Goal: Find specific page/section: Find specific page/section

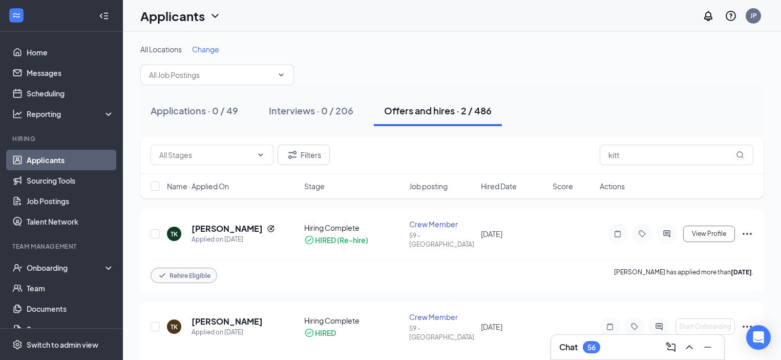
scroll to position [14, 0]
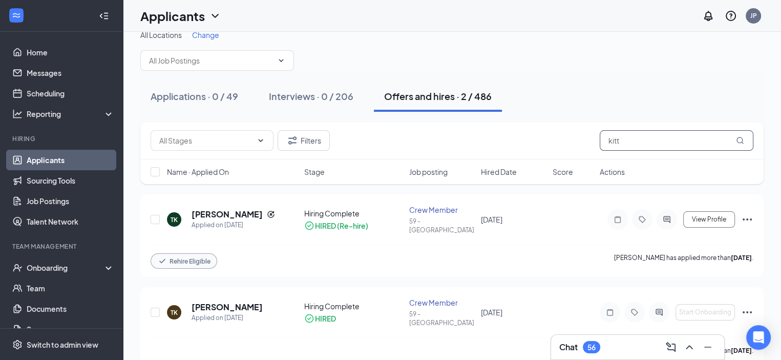
drag, startPoint x: 627, startPoint y: 137, endPoint x: 594, endPoint y: 140, distance: 32.5
click at [594, 140] on div "Filters kitt" at bounding box center [452, 140] width 603 height 20
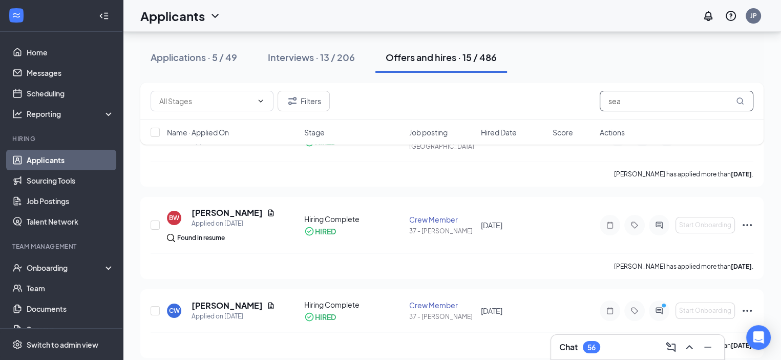
scroll to position [102, 0]
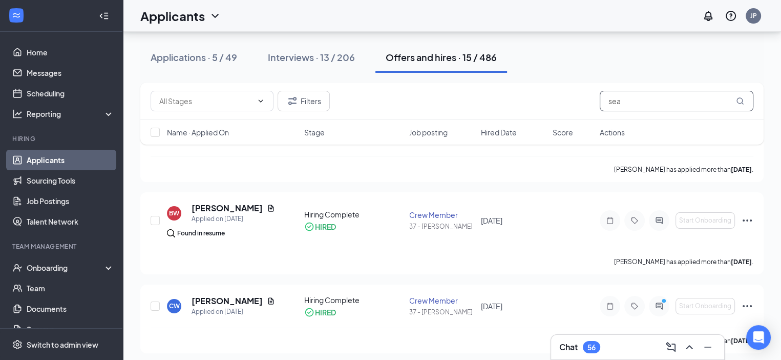
type input "sea"
click at [340, 51] on div "Interviews · 13 / 207" at bounding box center [311, 57] width 87 height 13
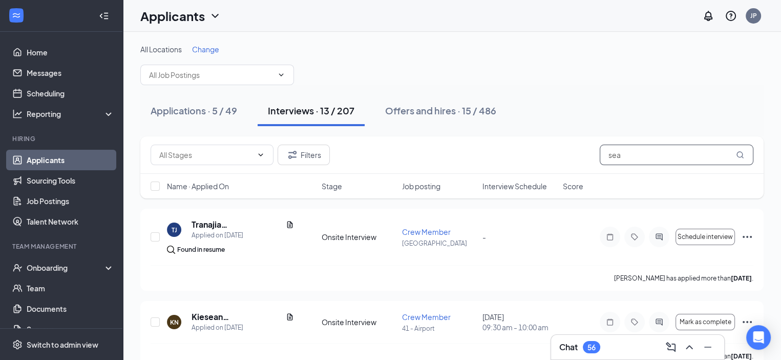
click at [627, 152] on input "sea" at bounding box center [677, 154] width 154 height 20
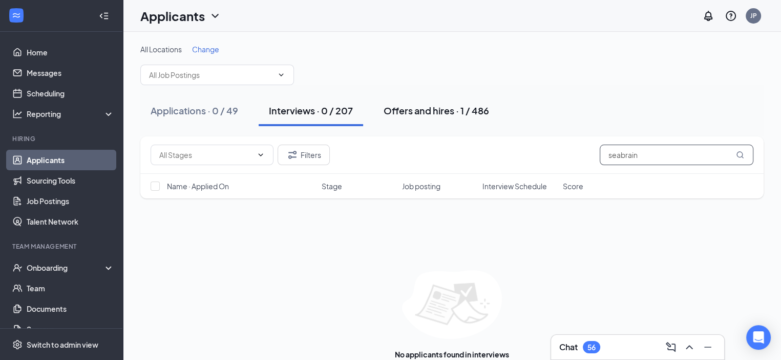
type input "seabrain"
click at [443, 107] on div "Offers and hires · 1 / 486" at bounding box center [437, 110] width 106 height 13
